Goal: Task Accomplishment & Management: Manage account settings

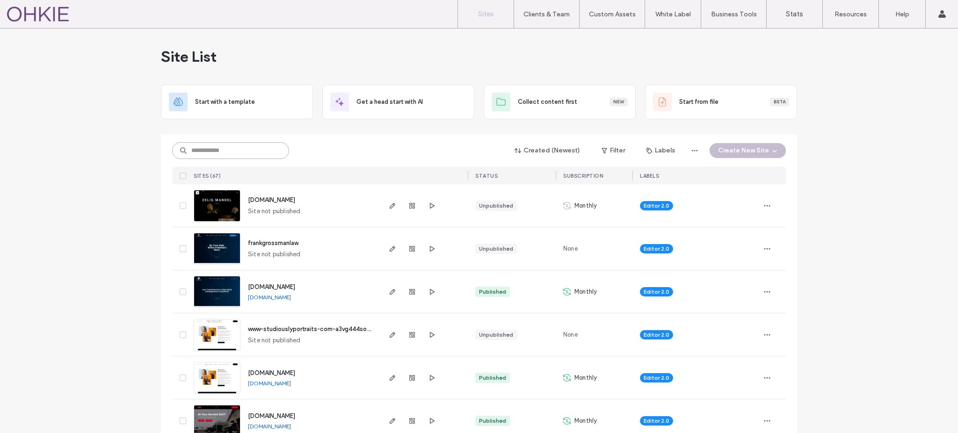
click at [246, 151] on input at bounding box center [230, 150] width 117 height 17
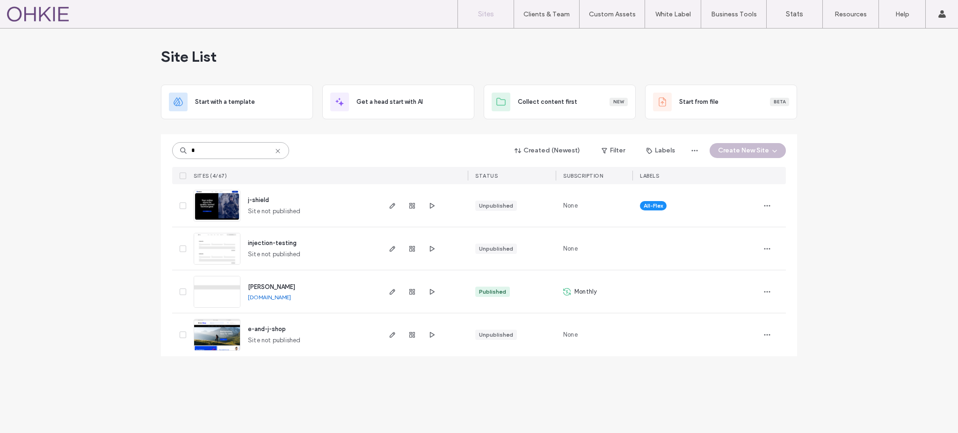
type input "*"
click at [225, 297] on img at bounding box center [217, 309] width 46 height 64
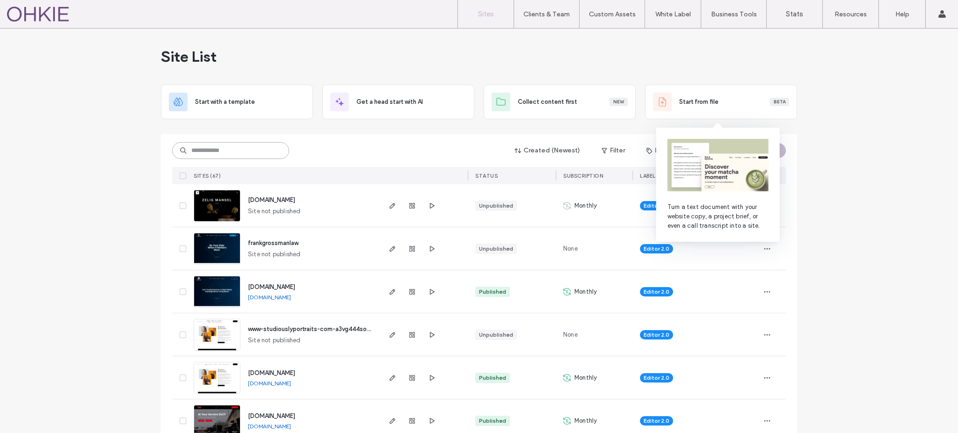
click at [254, 152] on input at bounding box center [230, 150] width 117 height 17
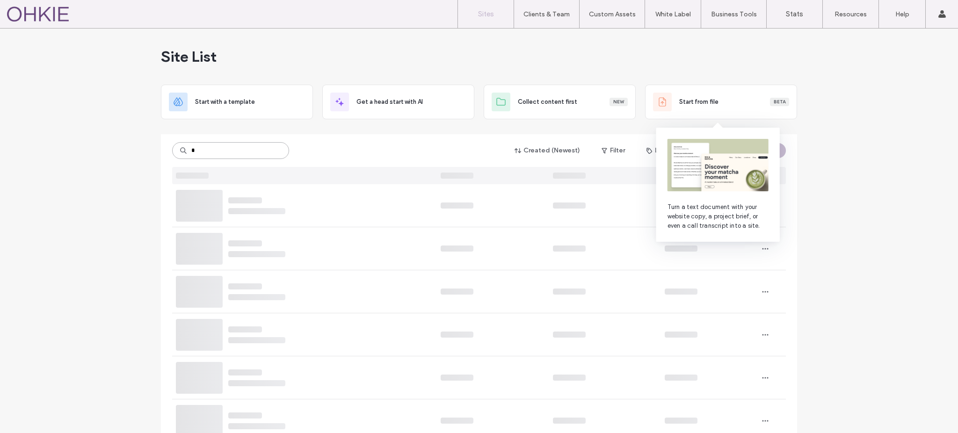
type input "*"
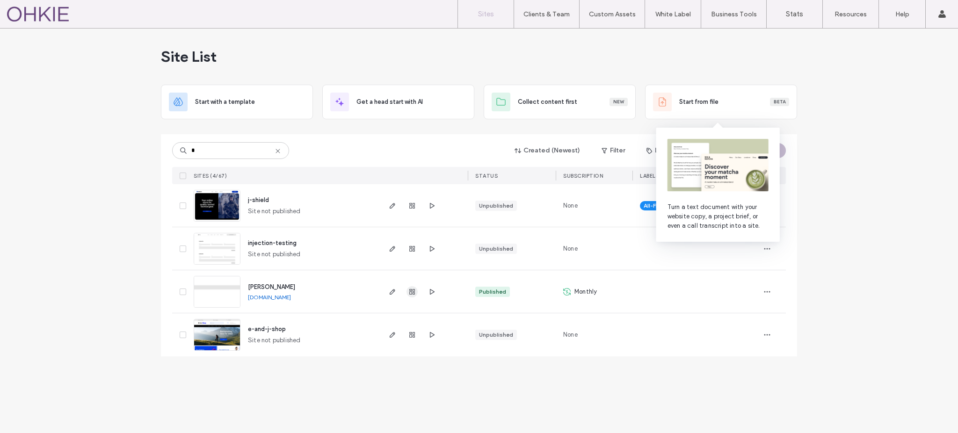
click at [412, 293] on use "button" at bounding box center [412, 292] width 6 height 6
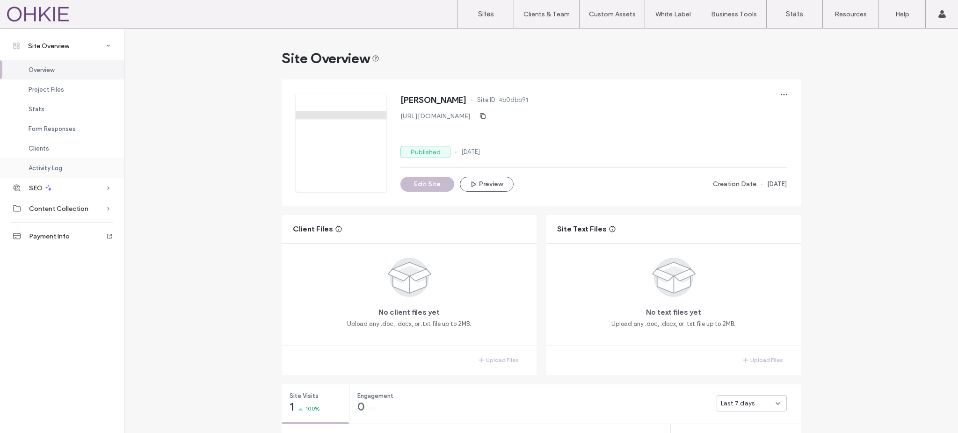
click at [56, 162] on div "Activity Log" at bounding box center [62, 168] width 124 height 20
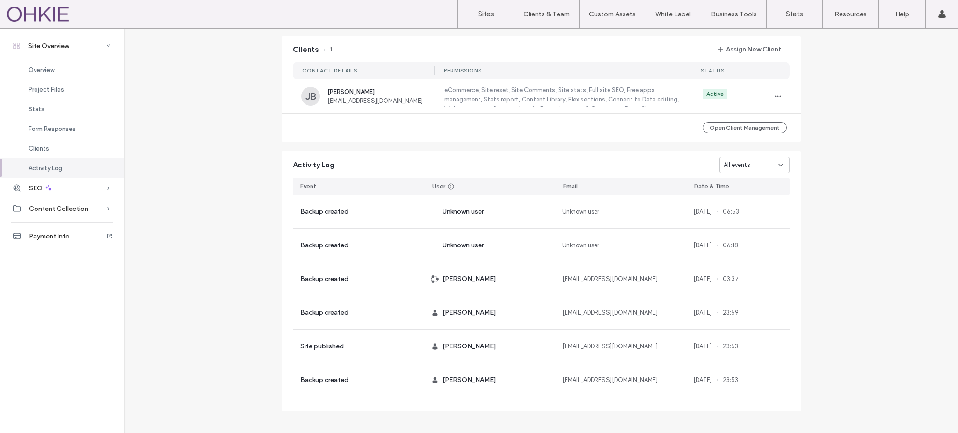
scroll to position [767, 0]
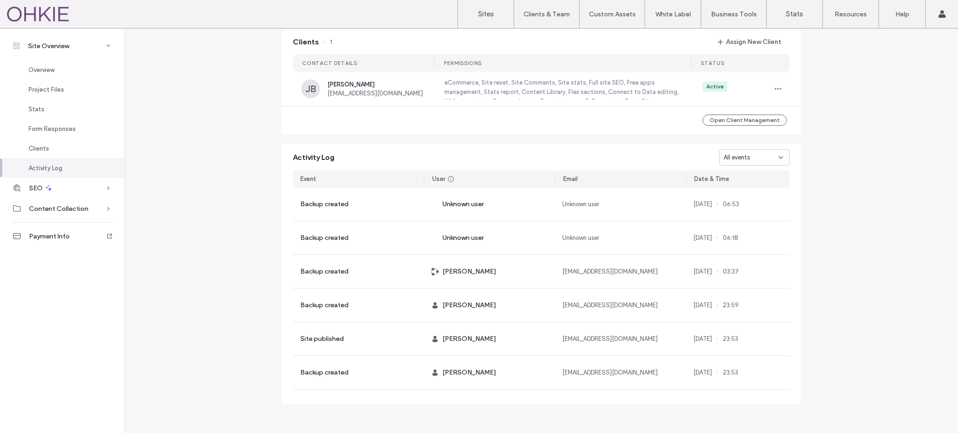
click at [767, 158] on div "All events" at bounding box center [751, 157] width 55 height 9
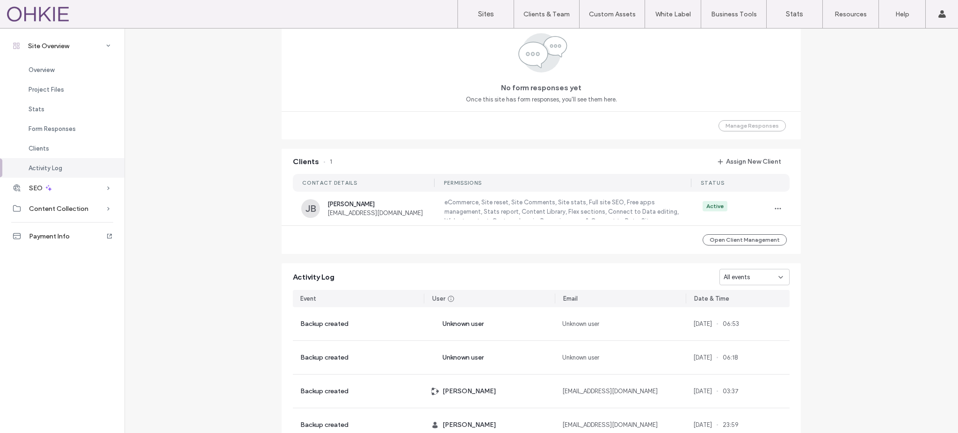
scroll to position [642, 0]
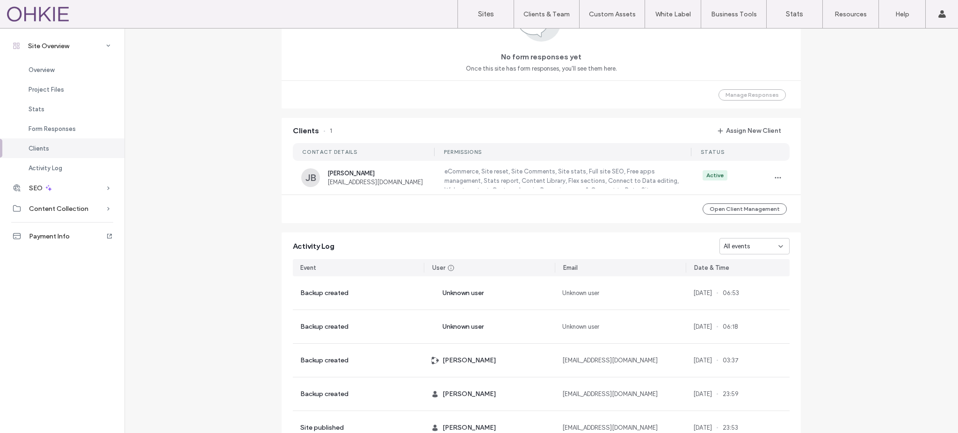
scroll to position [767, 0]
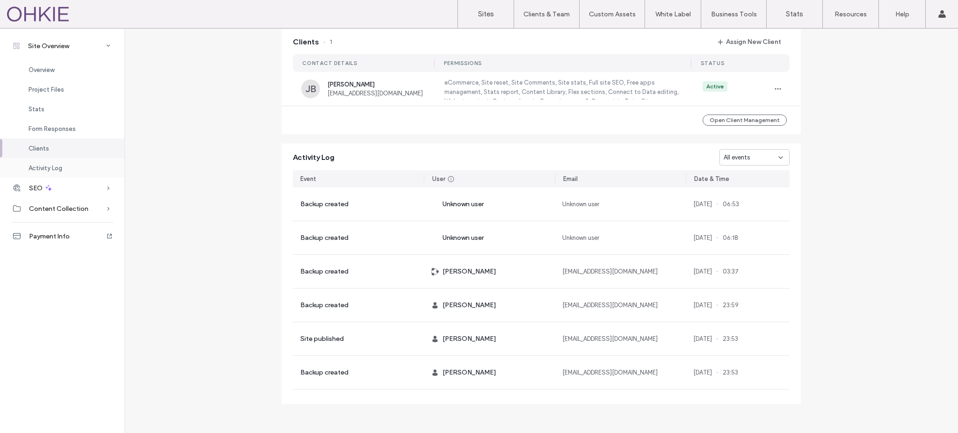
click at [56, 166] on span "Activity Log" at bounding box center [46, 168] width 34 height 7
click at [55, 146] on div "Clients" at bounding box center [62, 149] width 124 height 20
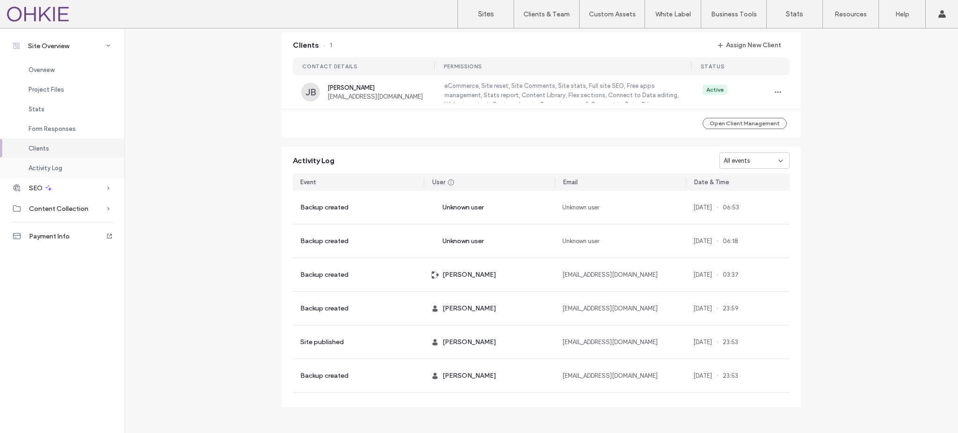
click at [56, 161] on div "Activity Log" at bounding box center [62, 168] width 124 height 20
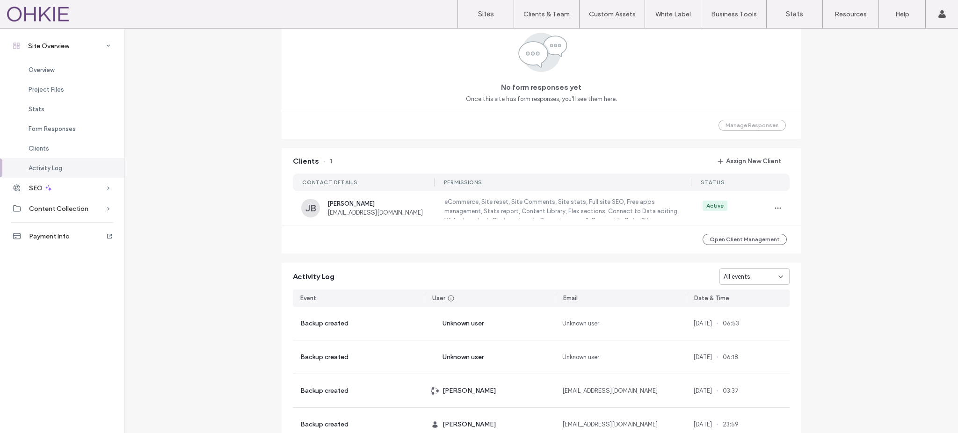
scroll to position [642, 0]
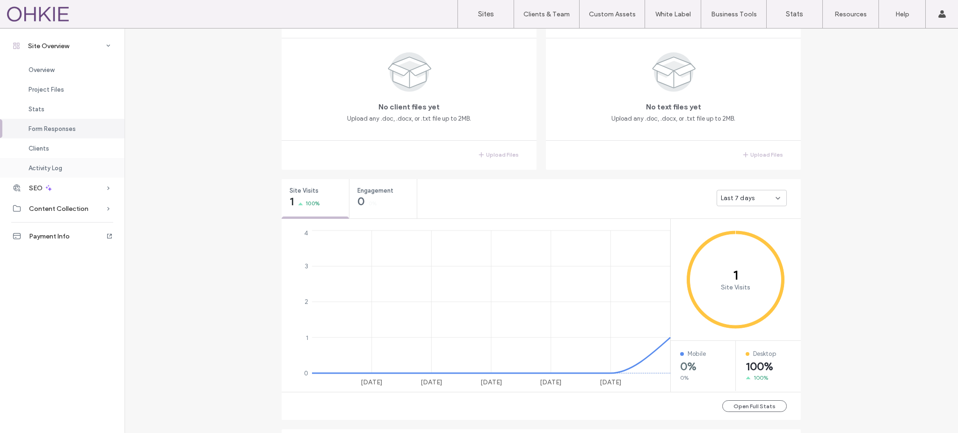
click at [73, 168] on div "Activity Log" at bounding box center [62, 168] width 124 height 20
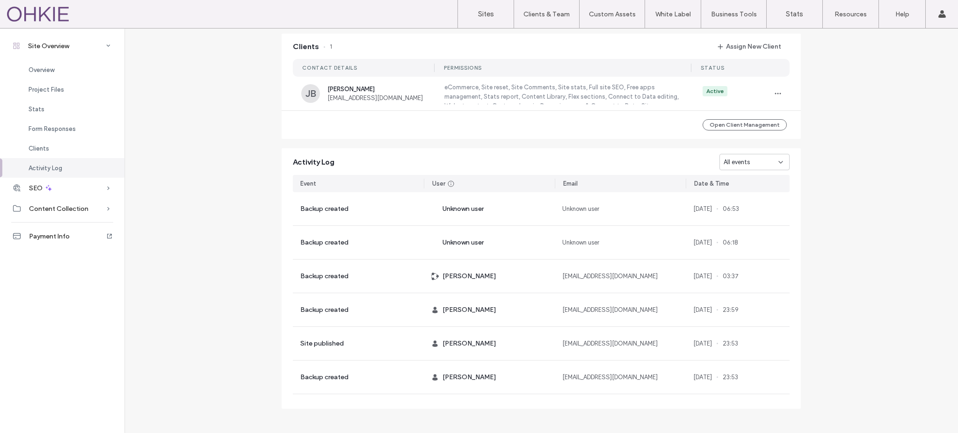
scroll to position [767, 0]
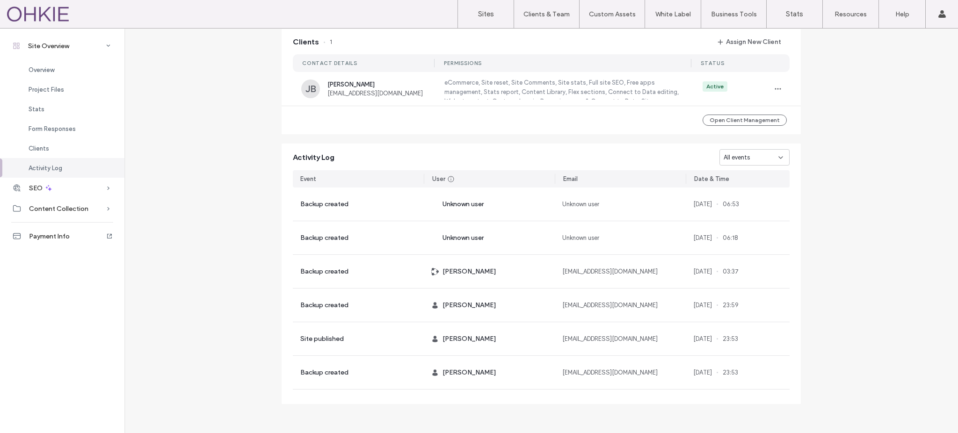
click at [777, 154] on icon at bounding box center [780, 157] width 7 height 7
click at [756, 240] on span "Page deleted" at bounding box center [740, 239] width 38 height 9
